Goal: Find specific page/section: Find specific page/section

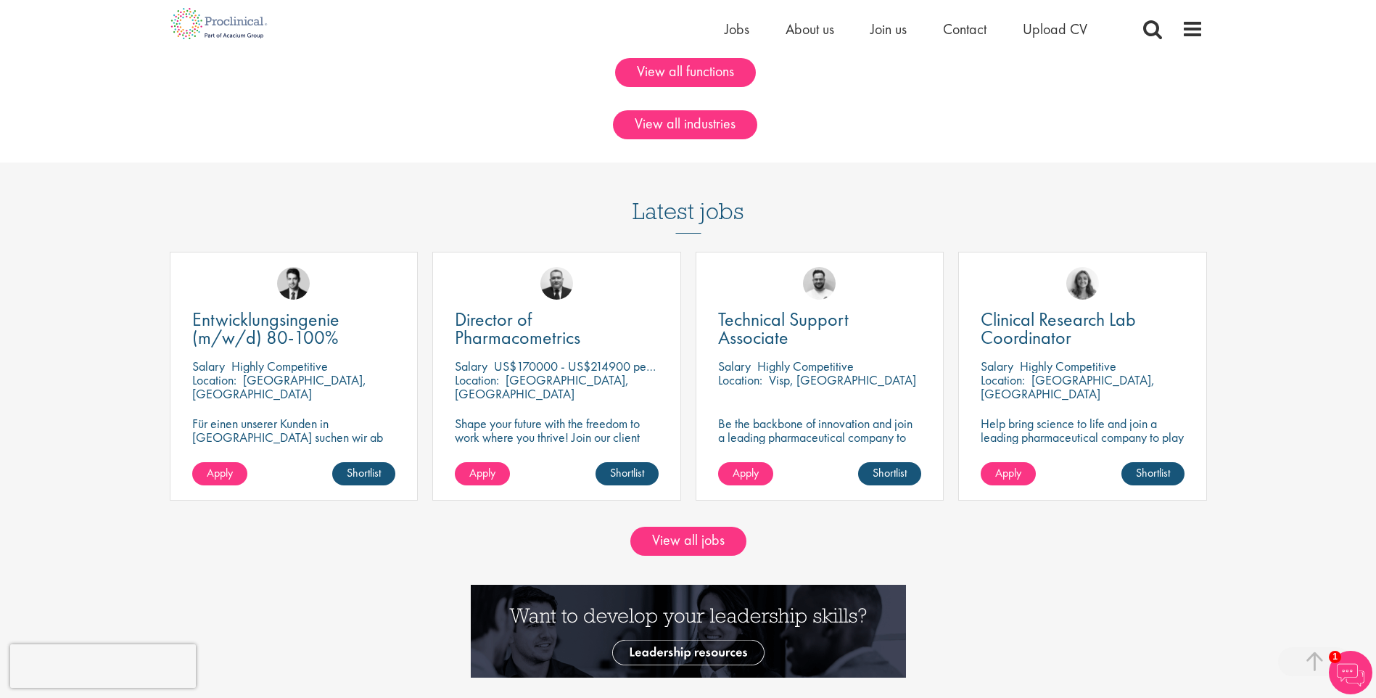
scroll to position [1379, 0]
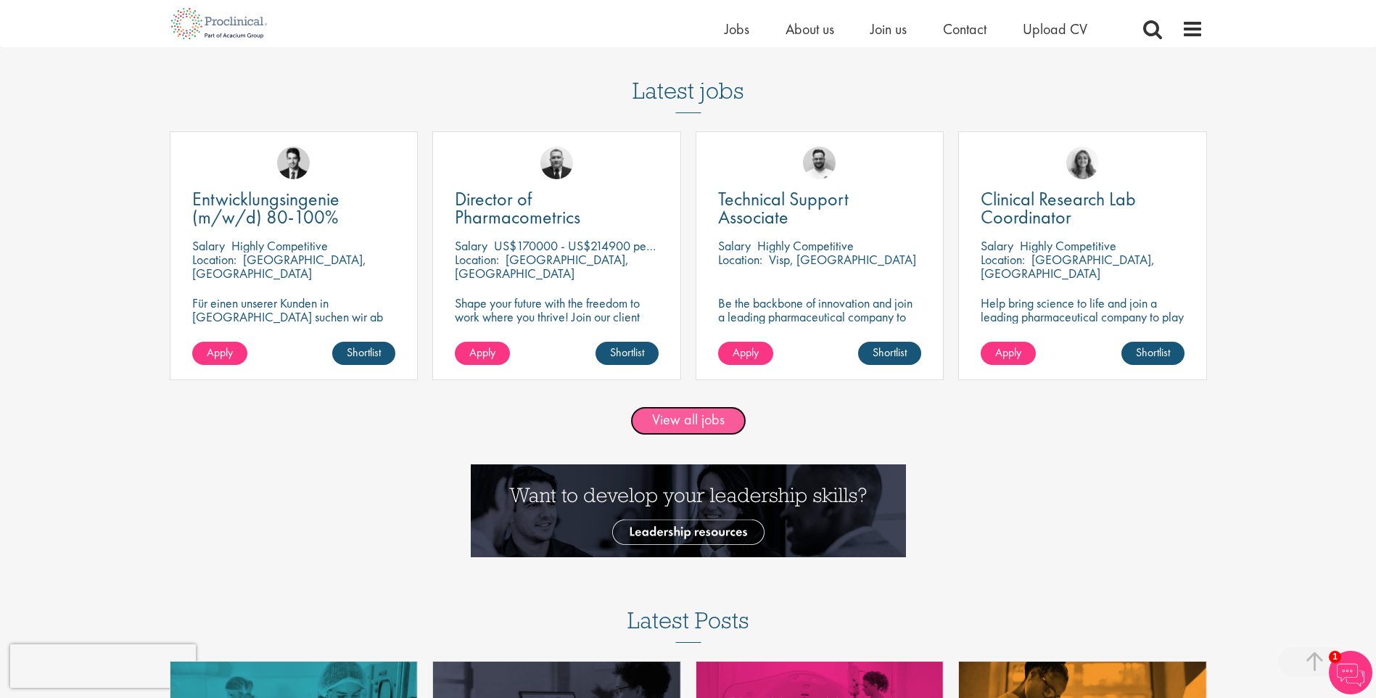
click at [697, 414] on link "View all jobs" at bounding box center [689, 420] width 116 height 29
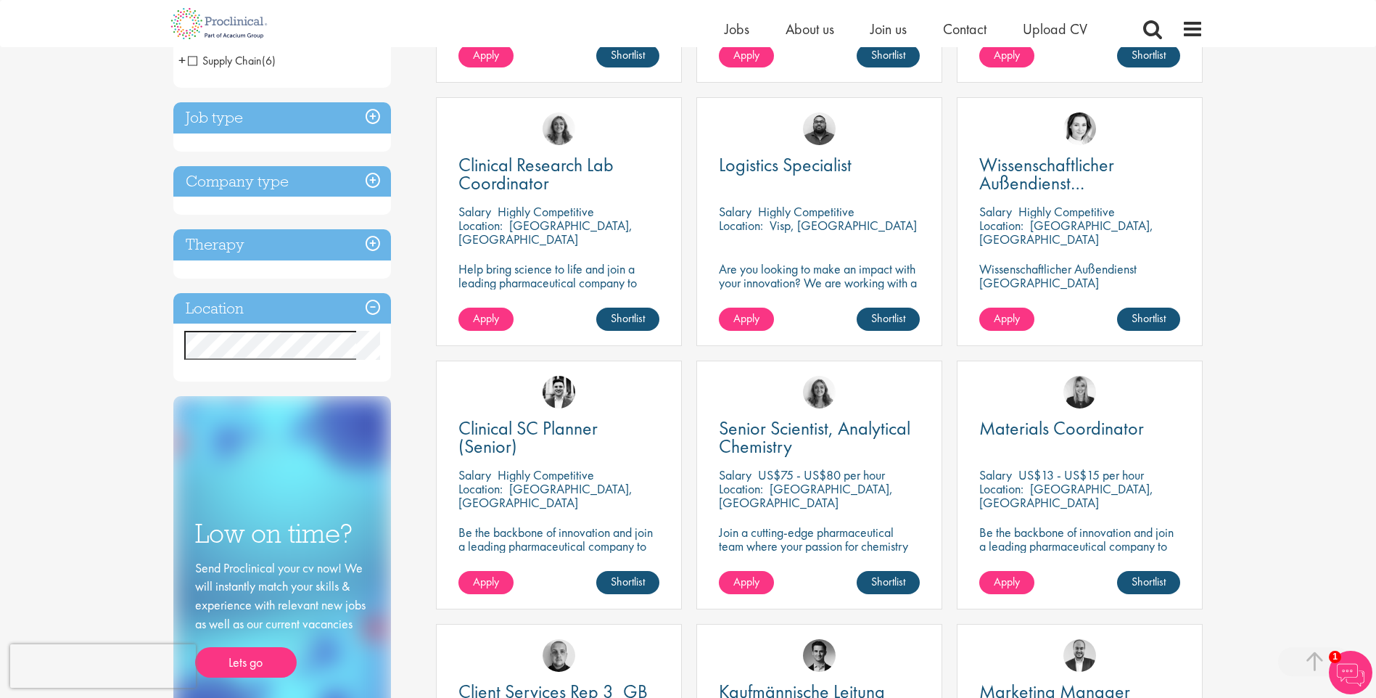
scroll to position [517, 0]
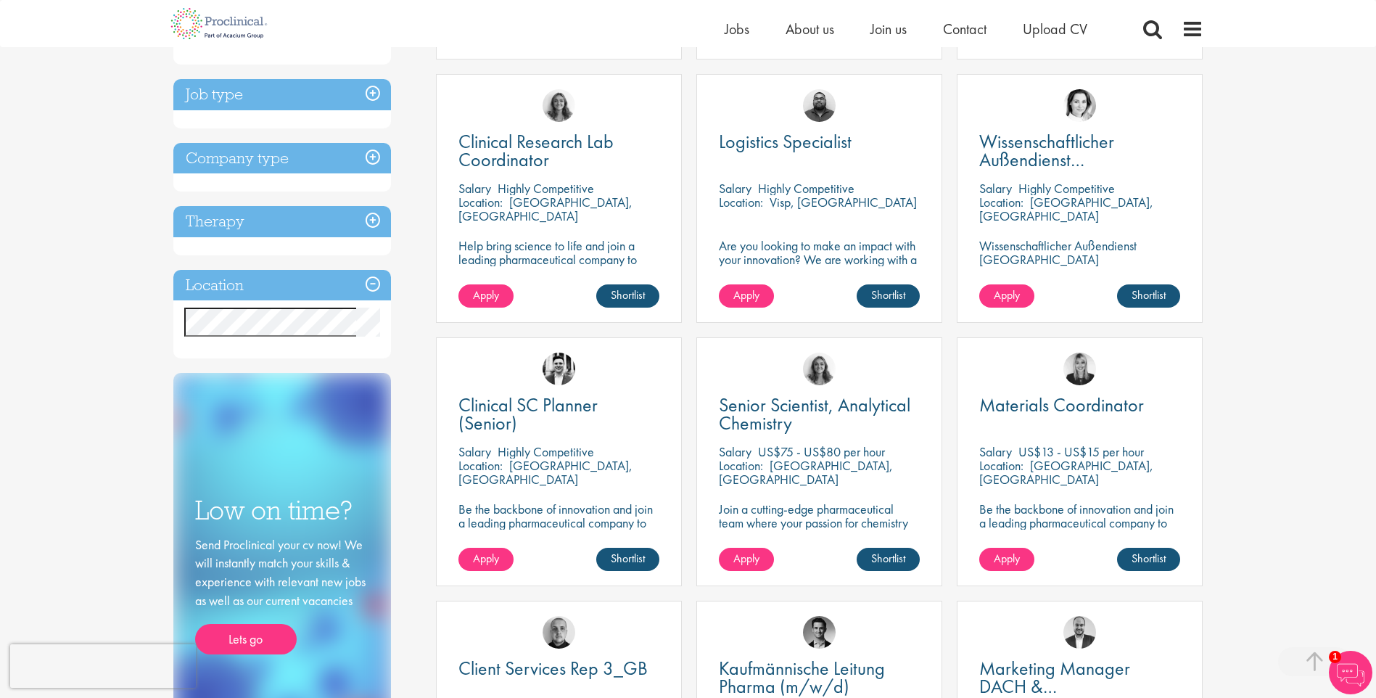
click at [424, 343] on div "Discipline Biometrics (1) - + Statistics (1) Business Development (16) - + Lice…" at bounding box center [294, 196] width 263 height 1114
